Goal: Transaction & Acquisition: Purchase product/service

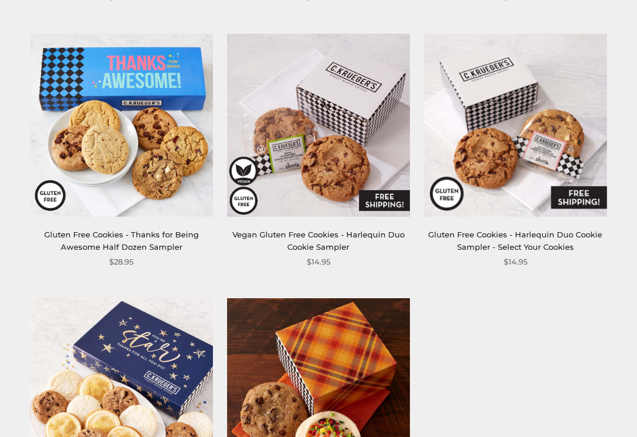
scroll to position [1507, 0]
click at [344, 231] on link "Vegan Gluten Free Cookies - Harlequin Duo Cookie Sampler" at bounding box center [319, 241] width 172 height 22
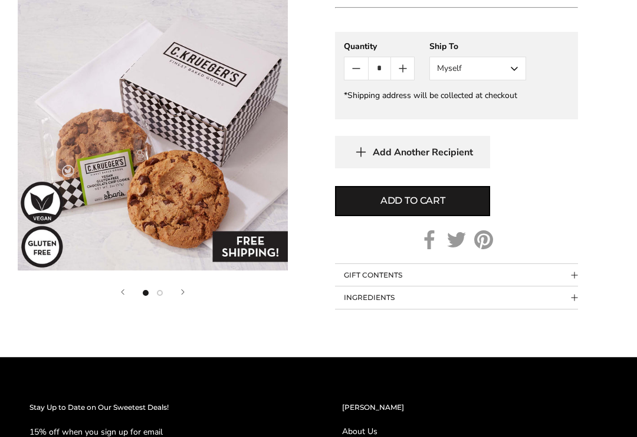
scroll to position [586, 0]
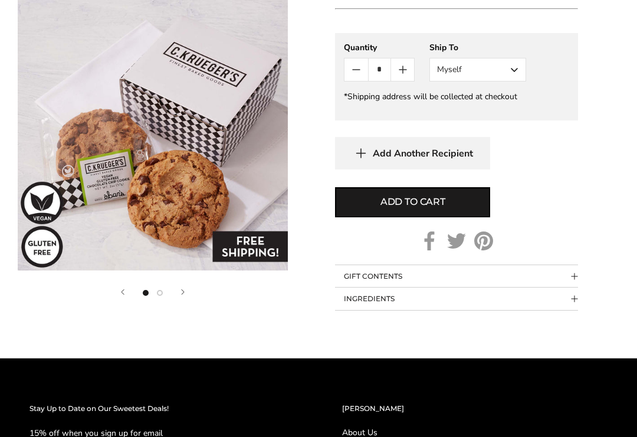
click at [576, 300] on span "Collapsible block button" at bounding box center [575, 299] width 6 height 6
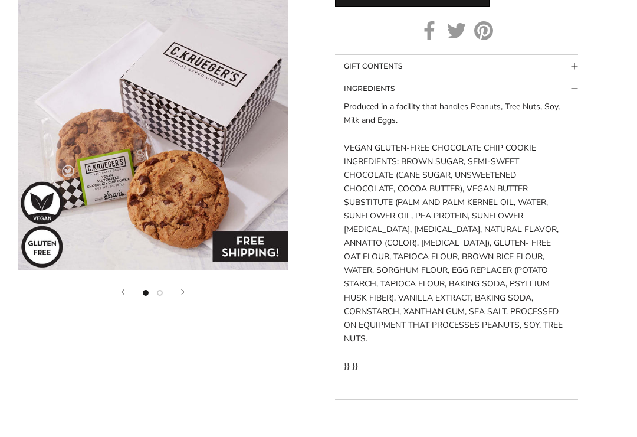
scroll to position [796, 0]
click at [489, 274] on div "Produced in a facility that handles Peanuts, Tree Nuts, Soy, Milk and Eggs. VEG…" at bounding box center [456, 236] width 225 height 273
